Goal: Task Accomplishment & Management: Check status

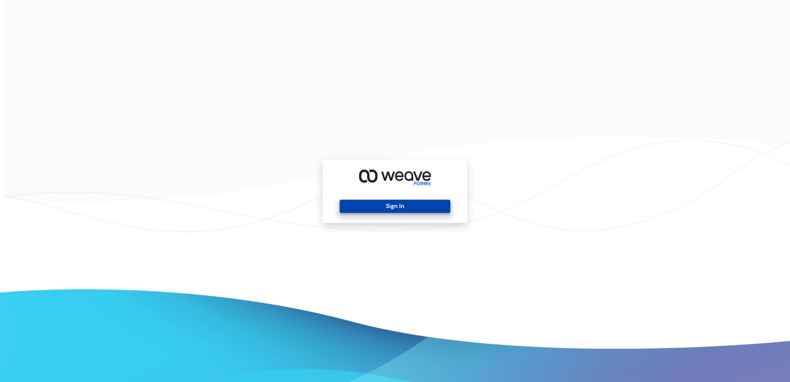
click at [429, 207] on button "Sign In" at bounding box center [395, 205] width 110 height 13
